Goal: Task Accomplishment & Management: Complete application form

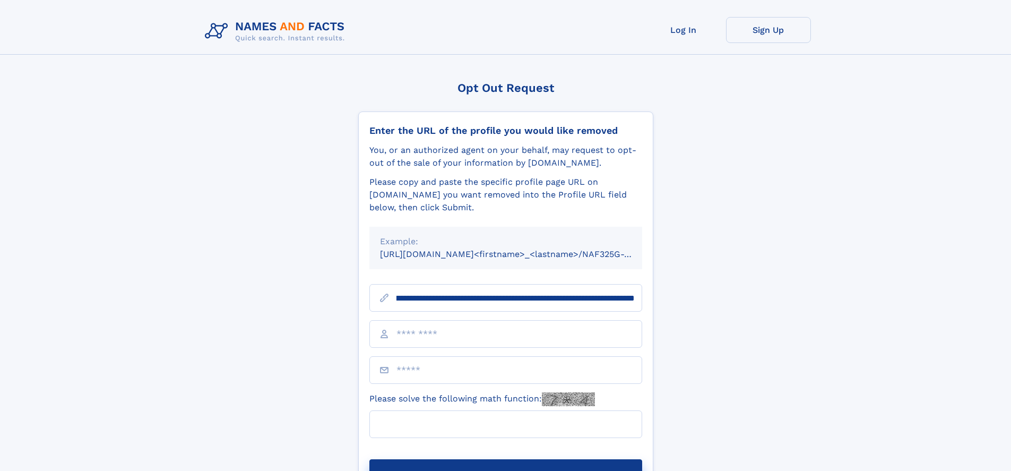
scroll to position [0, 134]
type input "**********"
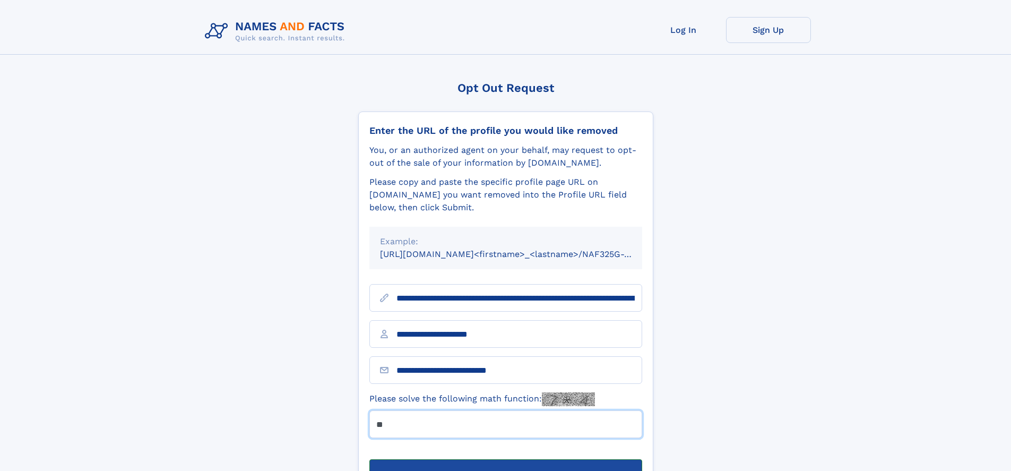
type input "**"
click at [505, 459] on button "Submit Opt Out Request" at bounding box center [505, 476] width 273 height 34
